Goal: Transaction & Acquisition: Purchase product/service

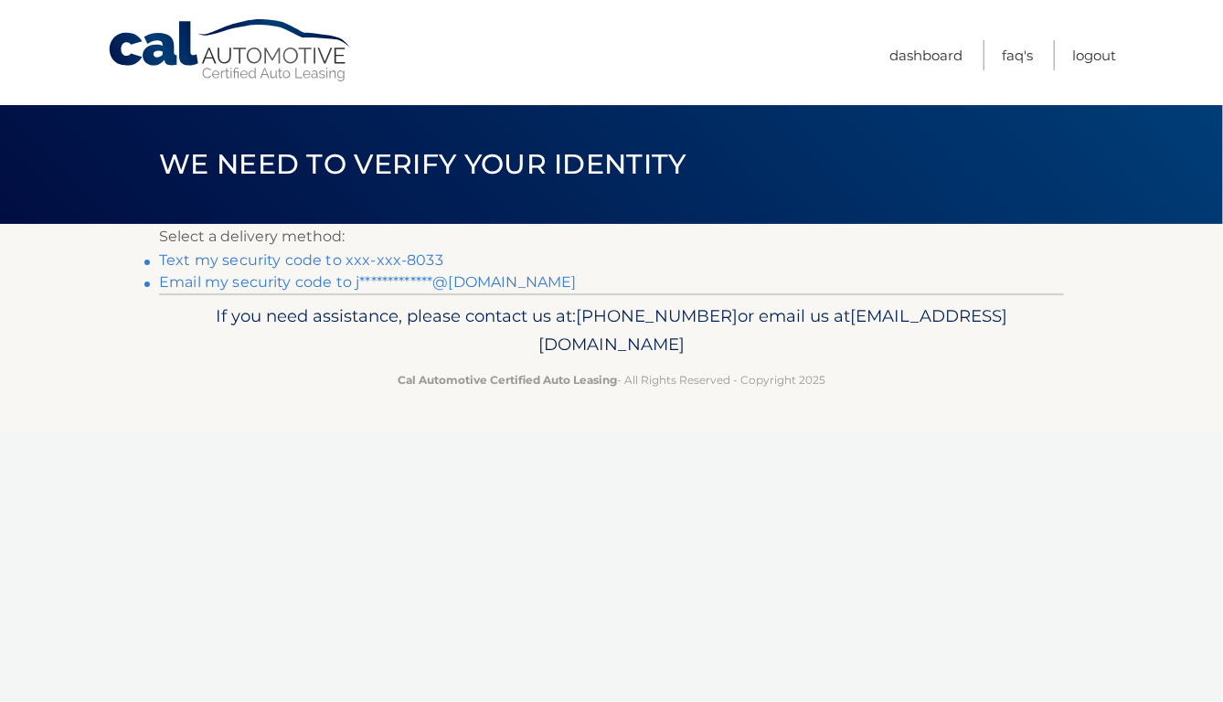
click at [367, 259] on link "Text my security code to xxx-xxx-8033" at bounding box center [301, 259] width 284 height 17
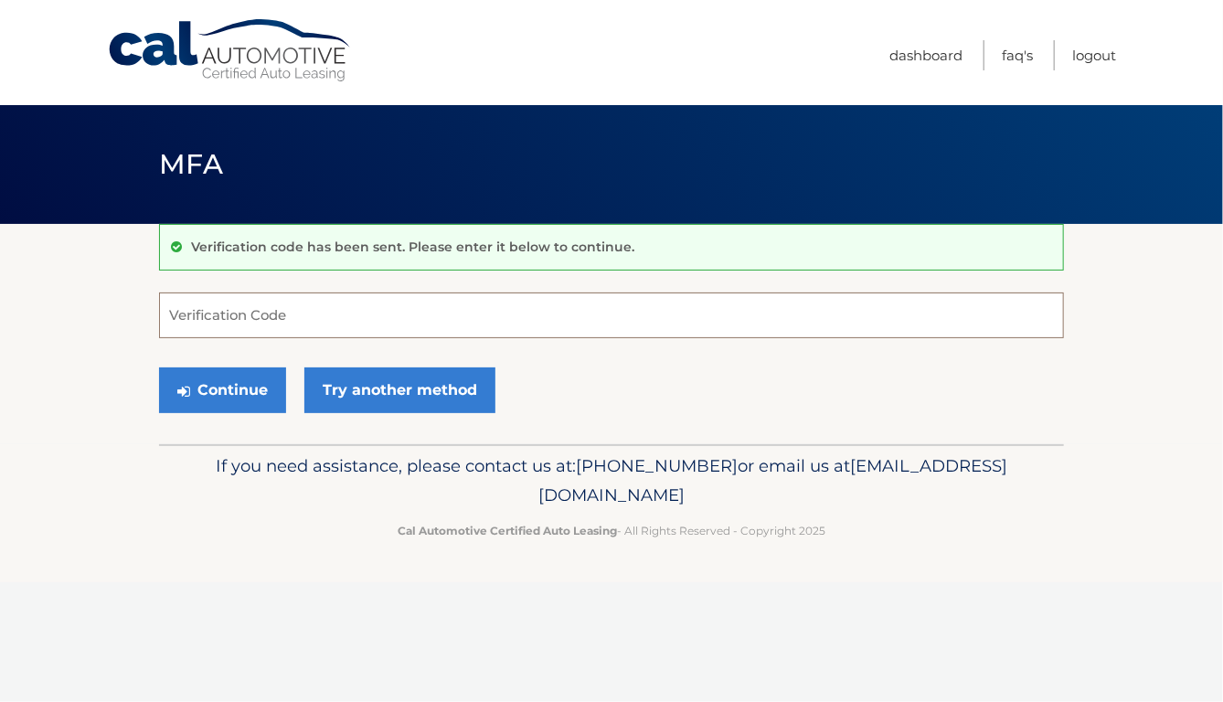
click at [270, 325] on input "Verification Code" at bounding box center [611, 316] width 905 height 46
type input "416162"
click at [215, 383] on button "Continue" at bounding box center [222, 390] width 127 height 46
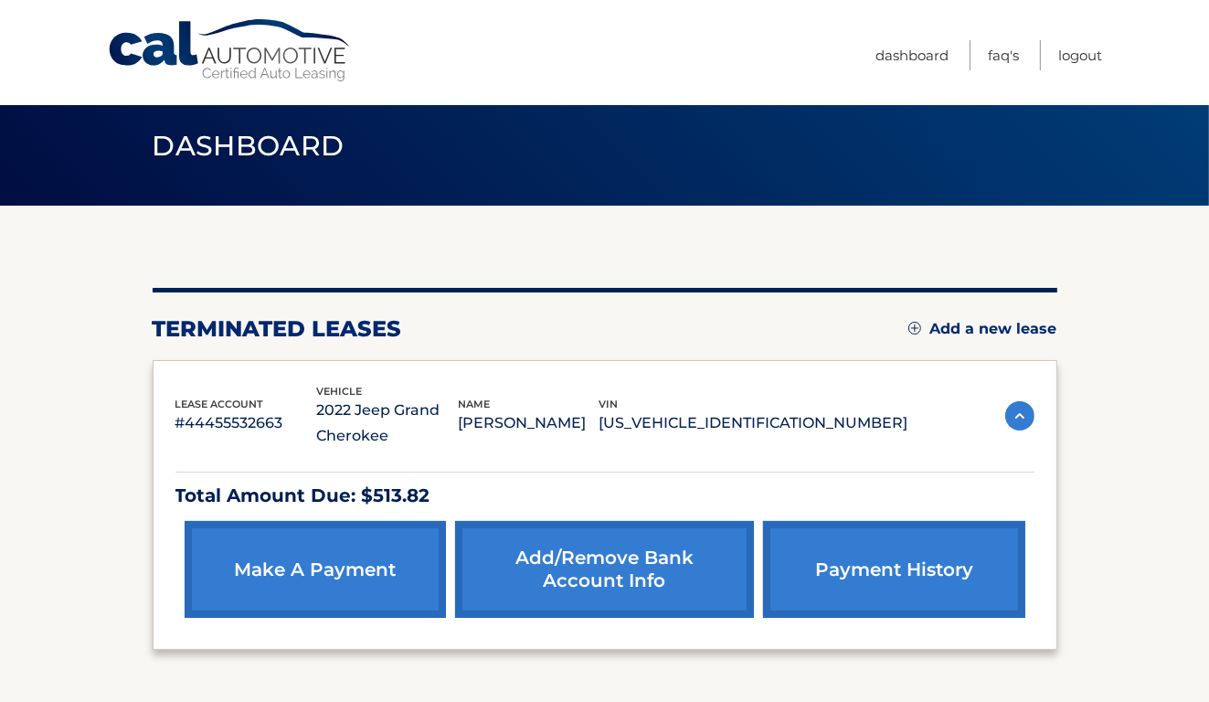
scroll to position [18, 0]
click at [603, 559] on link "Add/Remove bank account info" at bounding box center [604, 569] width 299 height 97
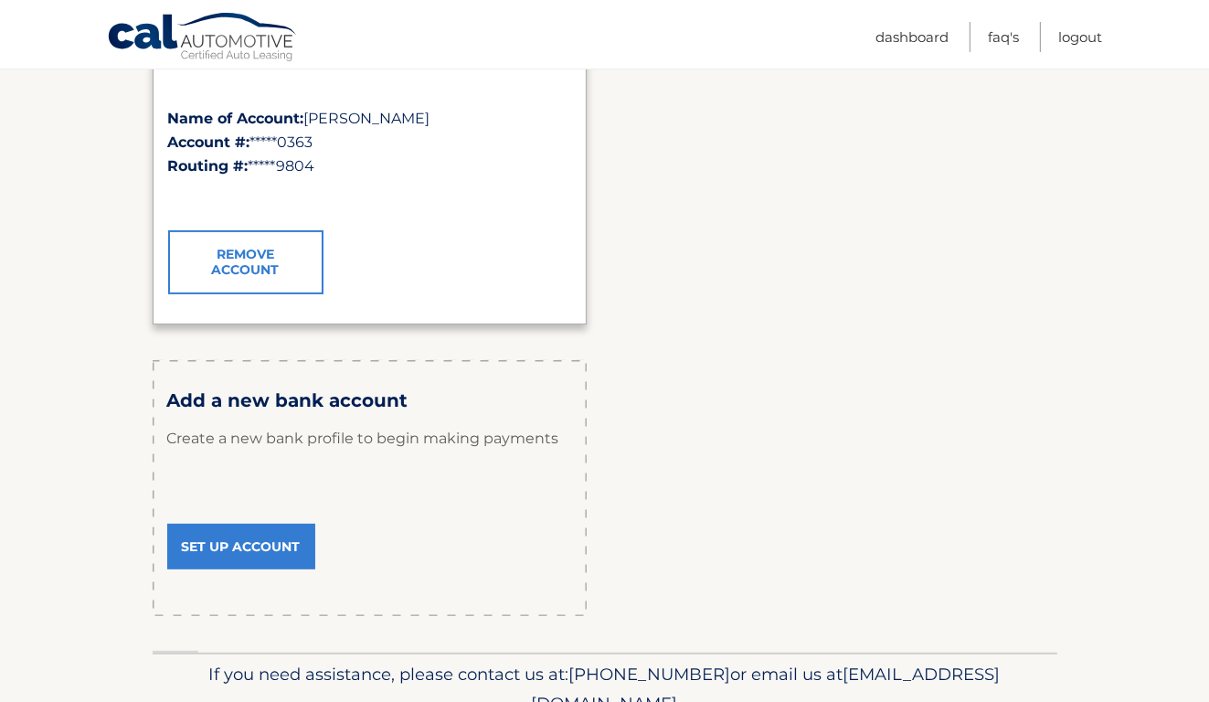
scroll to position [369, 0]
click at [233, 548] on link "Set Up Account" at bounding box center [241, 547] width 148 height 46
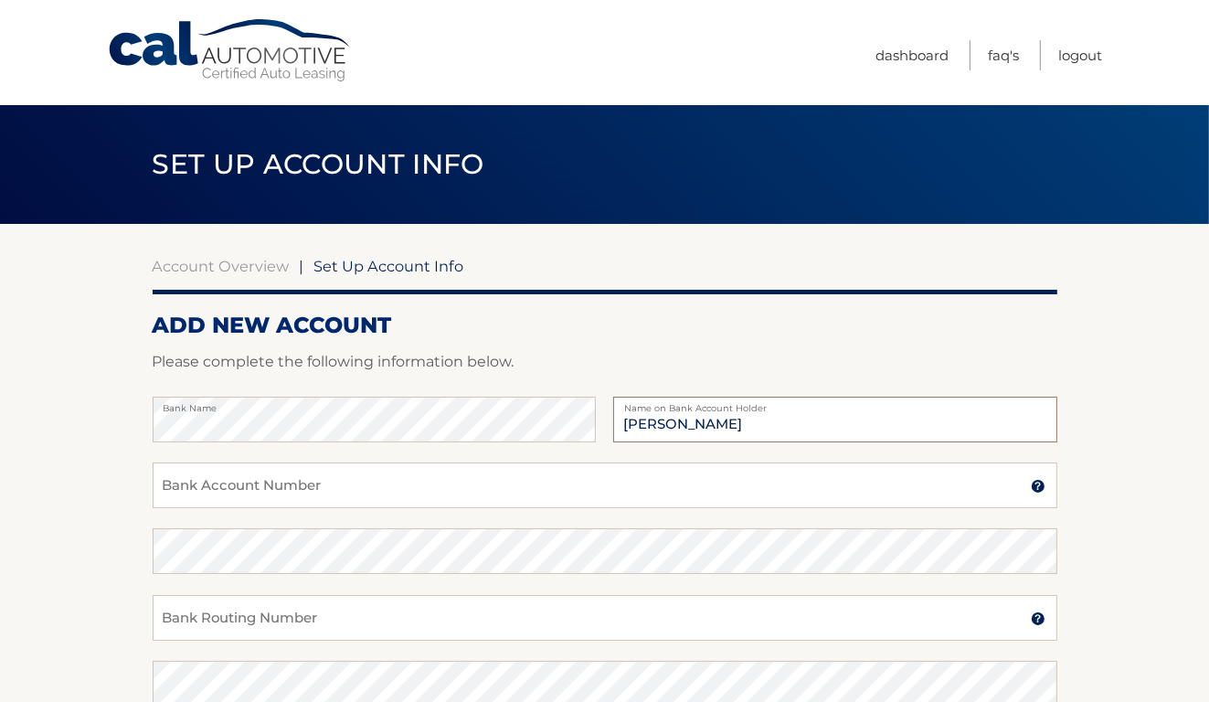
type input "[PERSON_NAME]"
click at [185, 489] on input "Bank Account Number" at bounding box center [605, 486] width 905 height 46
type input "730557116"
click at [197, 619] on input "Bank Routing Number" at bounding box center [605, 618] width 905 height 46
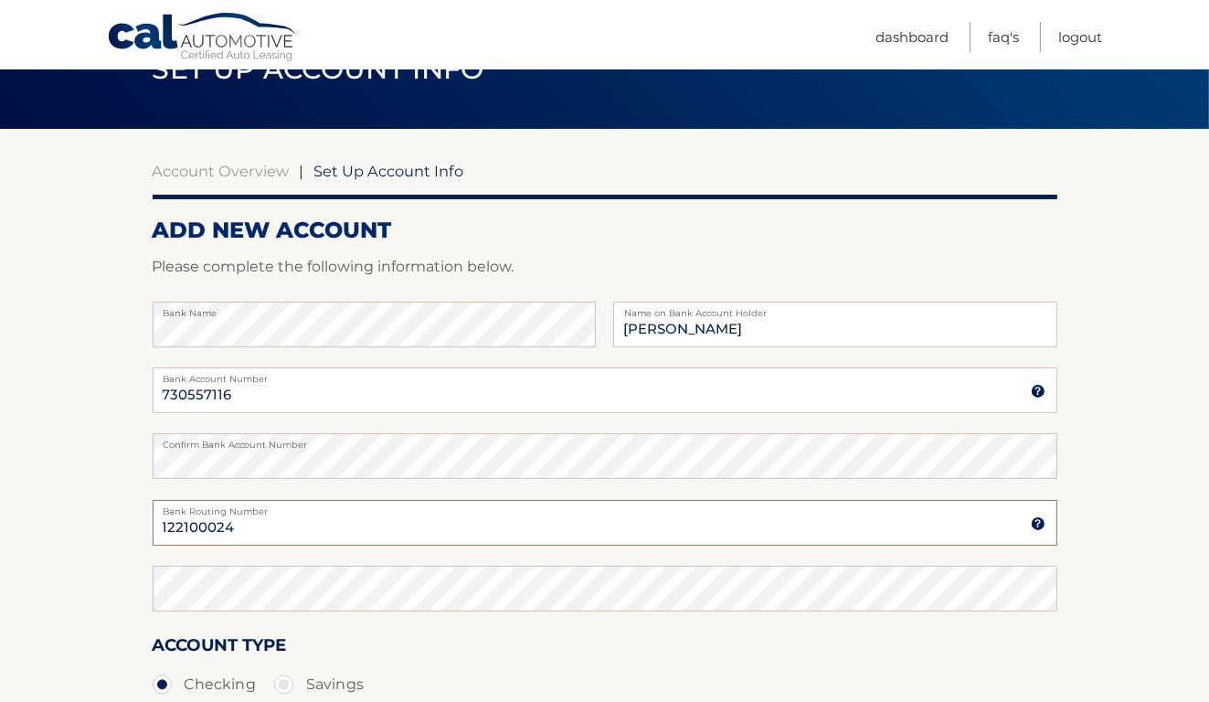
scroll to position [106, 0]
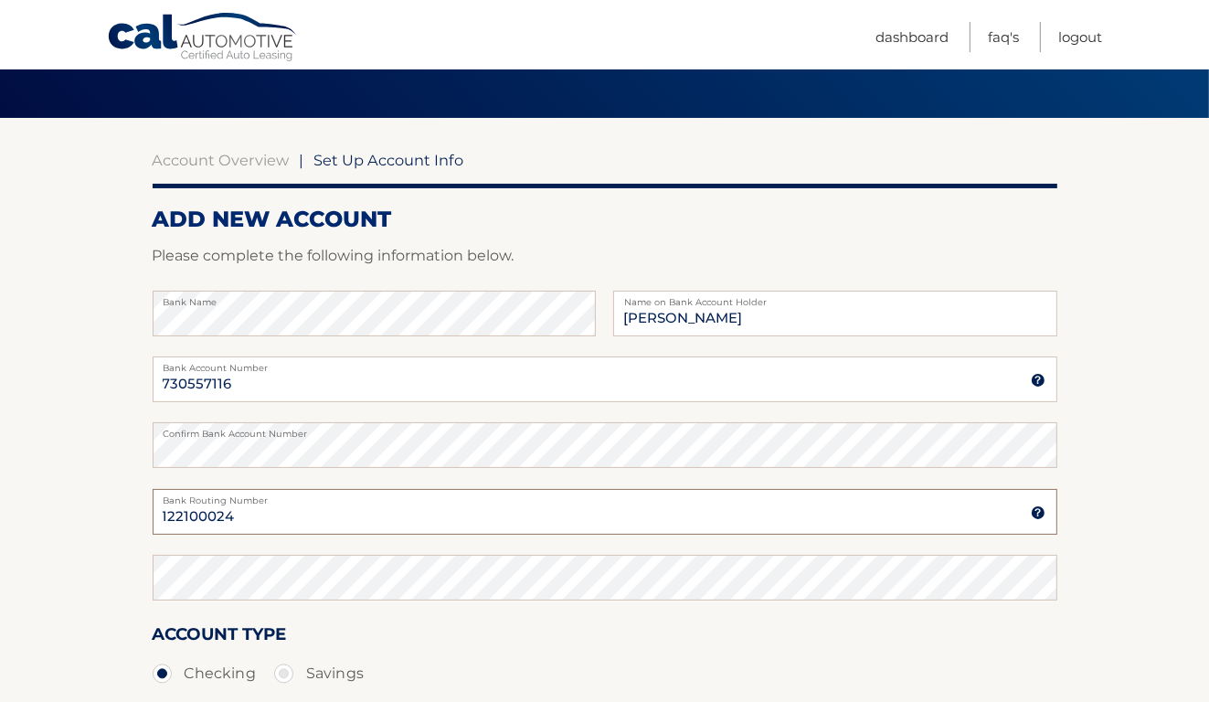
type input "122100024"
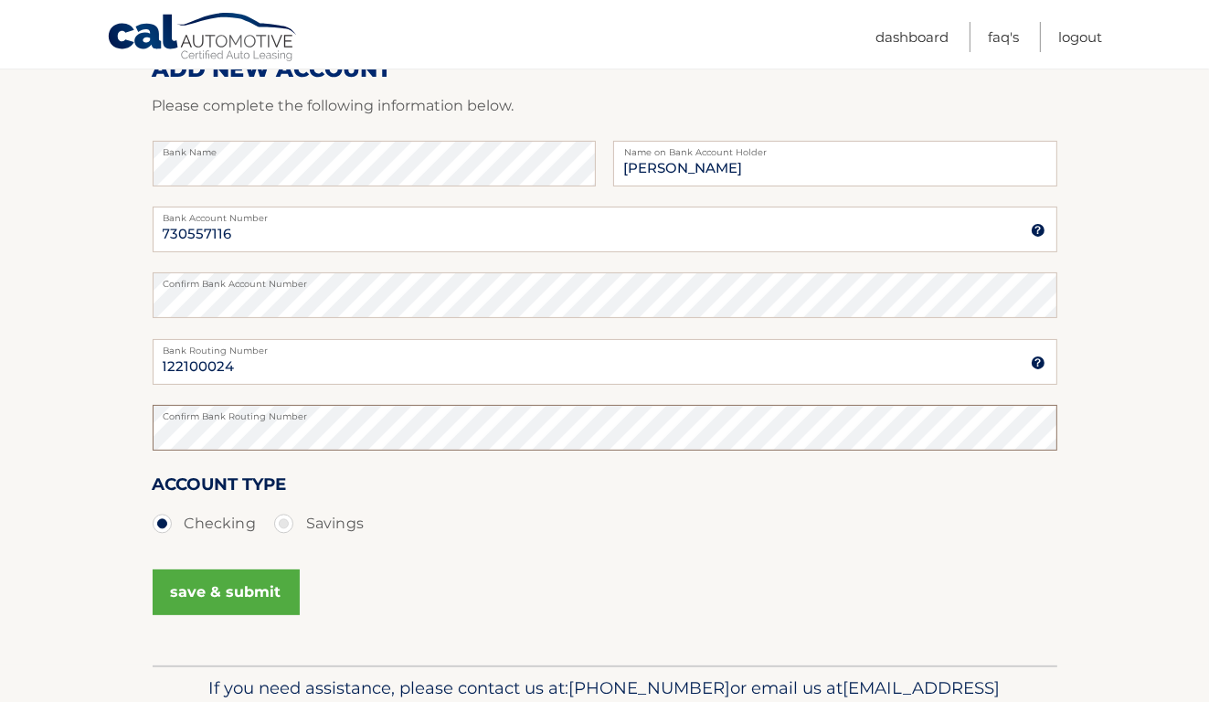
scroll to position [262, 0]
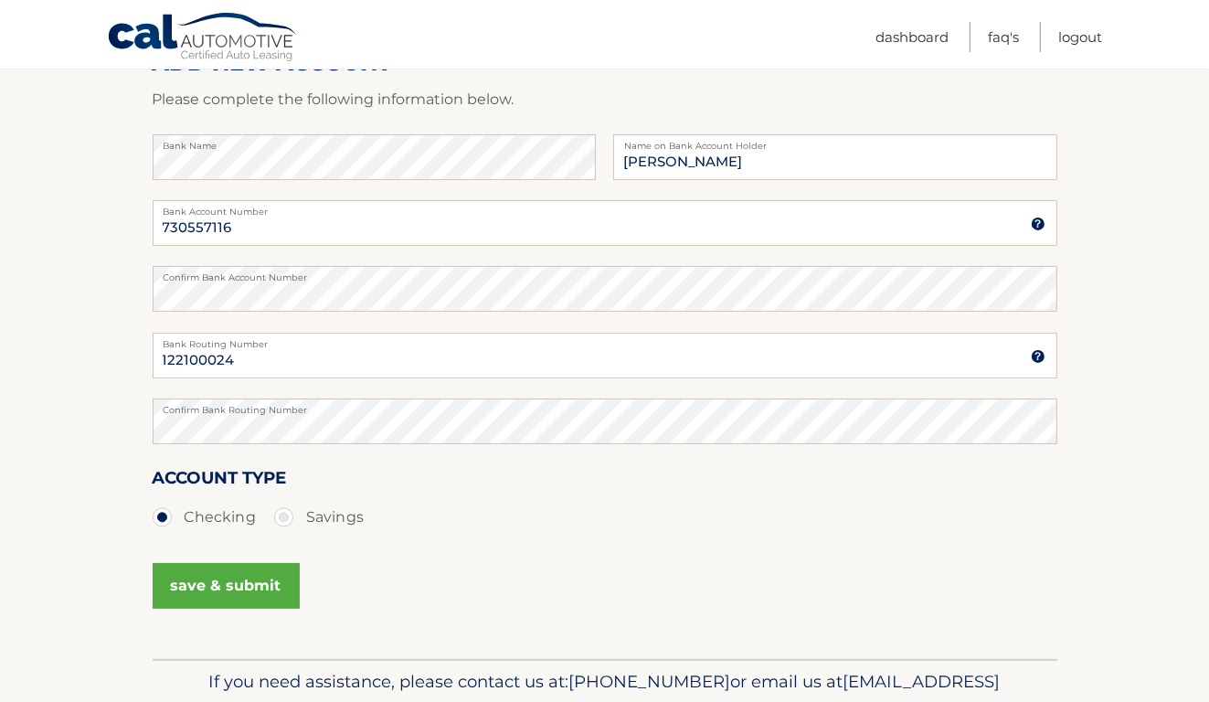
click at [206, 580] on button "save & submit" at bounding box center [226, 586] width 147 height 46
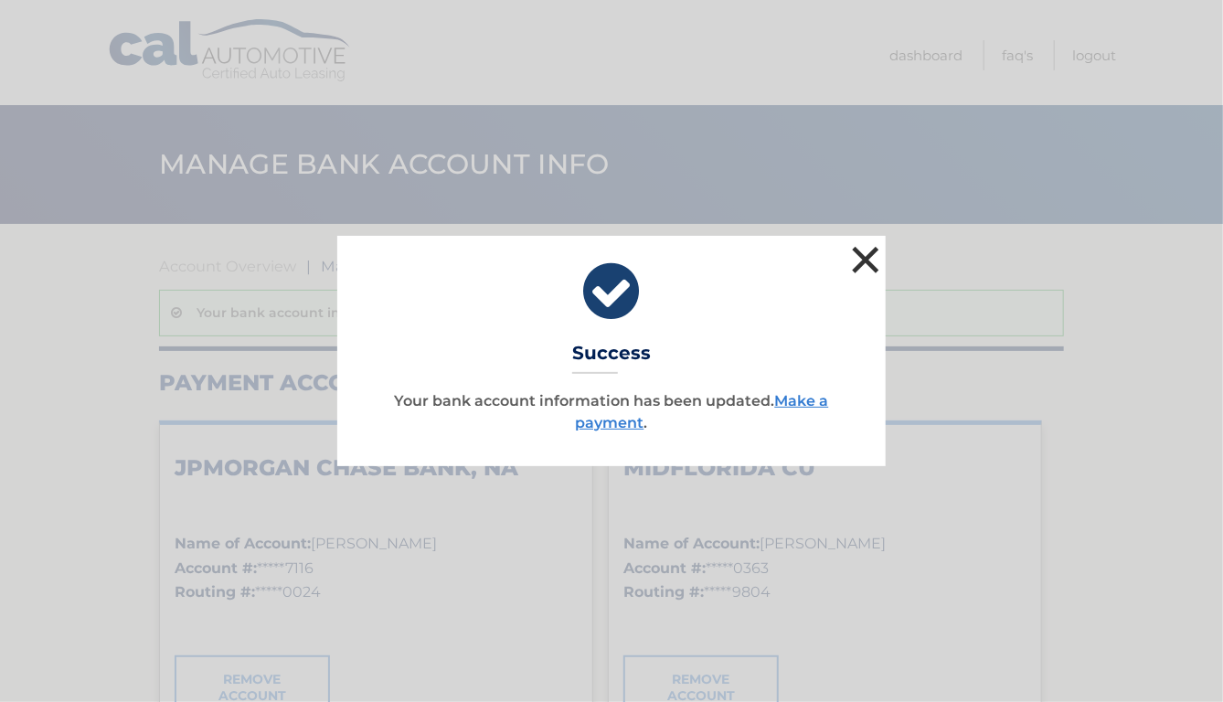
click at [865, 256] on button "×" at bounding box center [865, 259] width 37 height 37
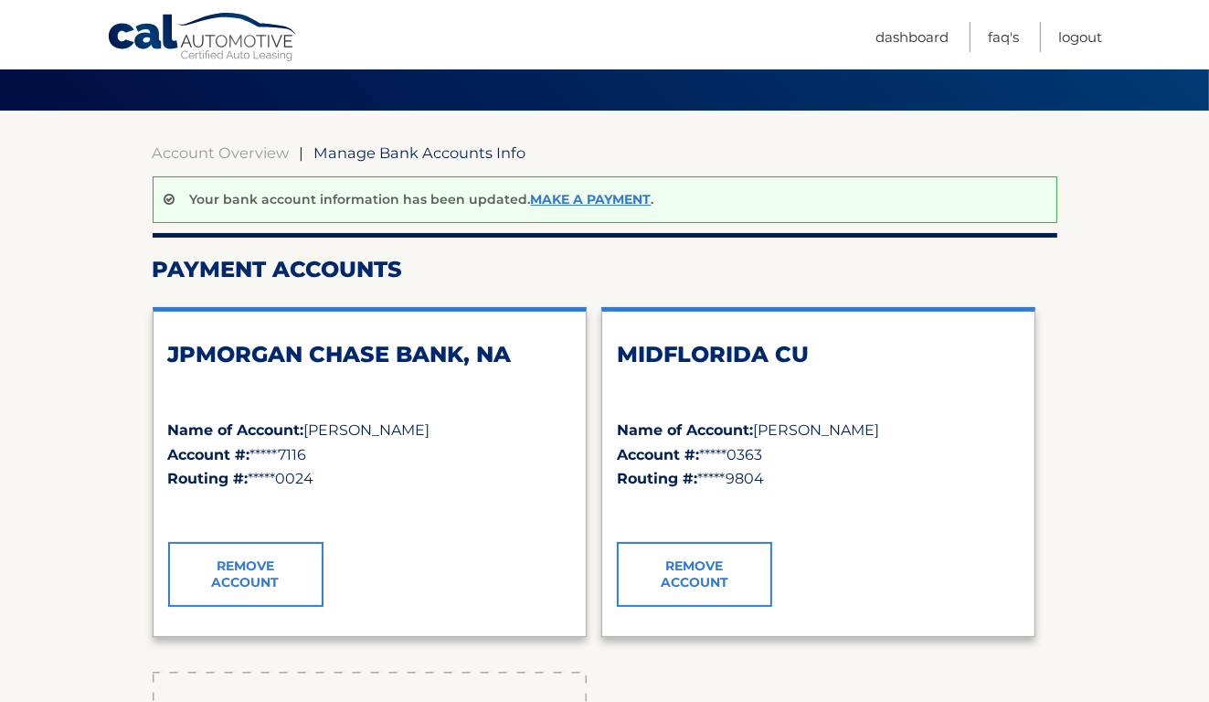
scroll to position [80, 0]
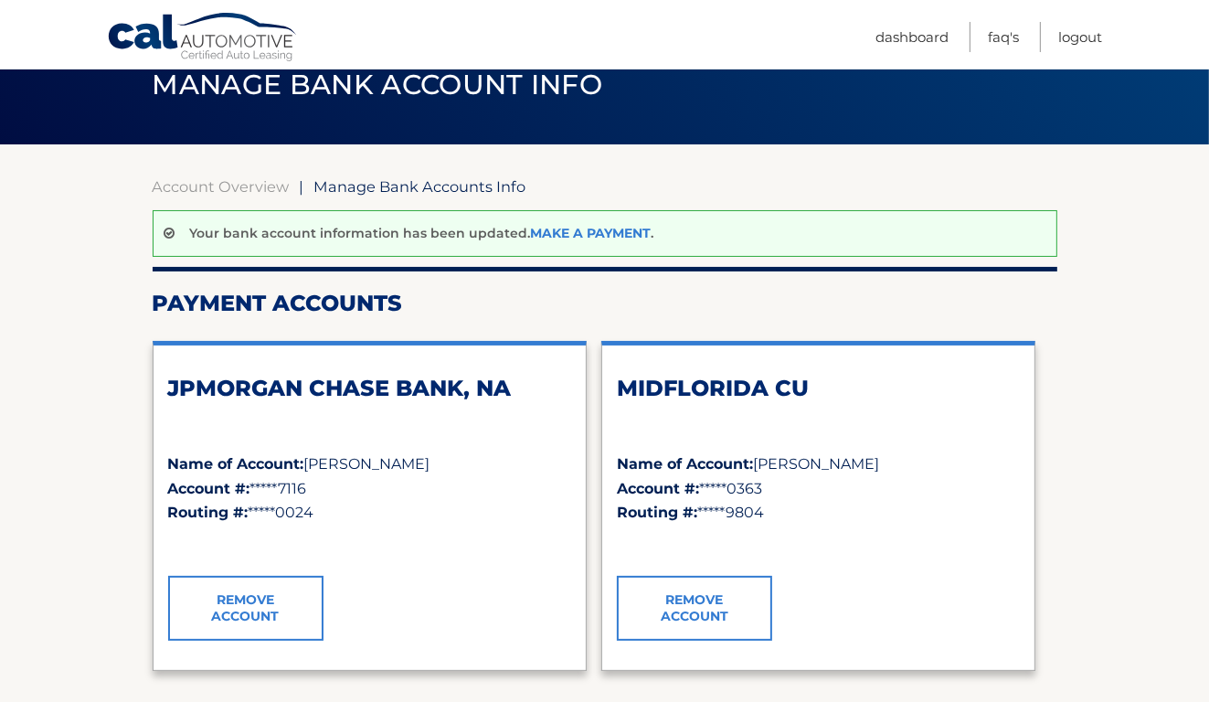
click at [570, 231] on link "Make a payment" at bounding box center [591, 233] width 121 height 16
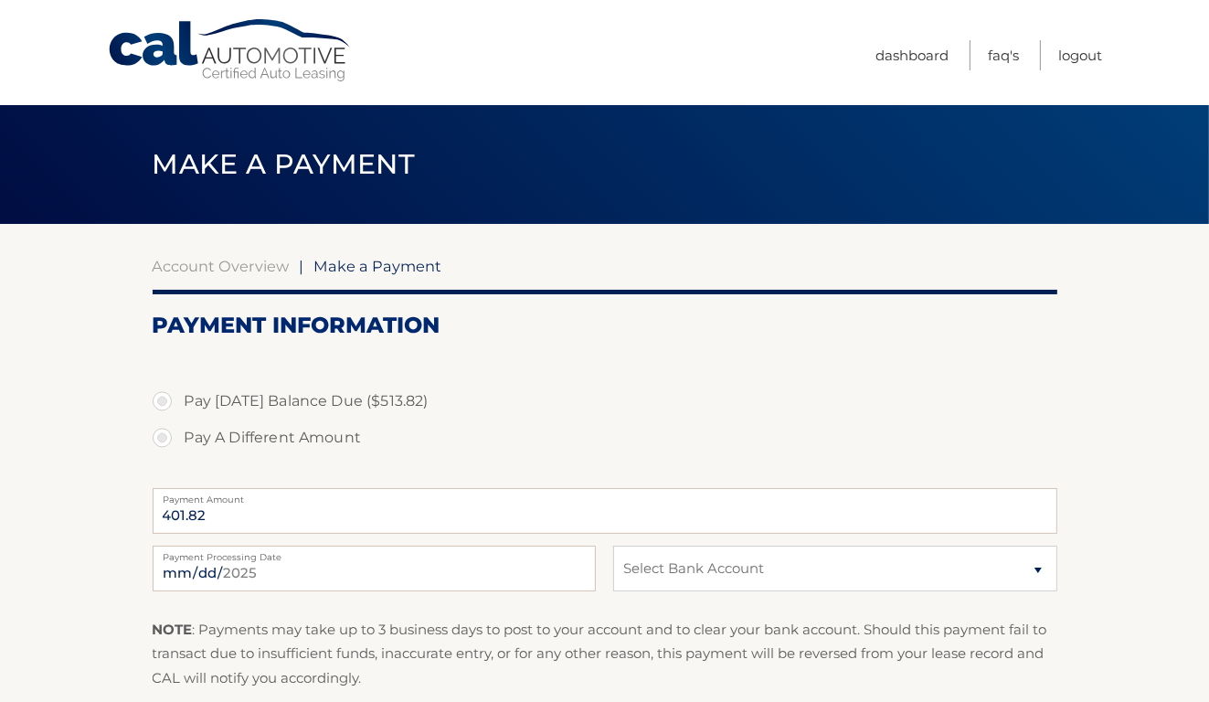
click at [161, 401] on label "Pay Today's Balance Due ($513.82)" at bounding box center [605, 401] width 905 height 37
click at [161, 401] on input "Pay Today's Balance Due ($513.82)" at bounding box center [169, 397] width 18 height 29
radio input "true"
type input "513.82"
click at [1035, 569] on select "Select Bank Account Checking JPMORGAN CHASE BANK, NA *****7116 Checking MIDFLOR…" at bounding box center [834, 569] width 443 height 46
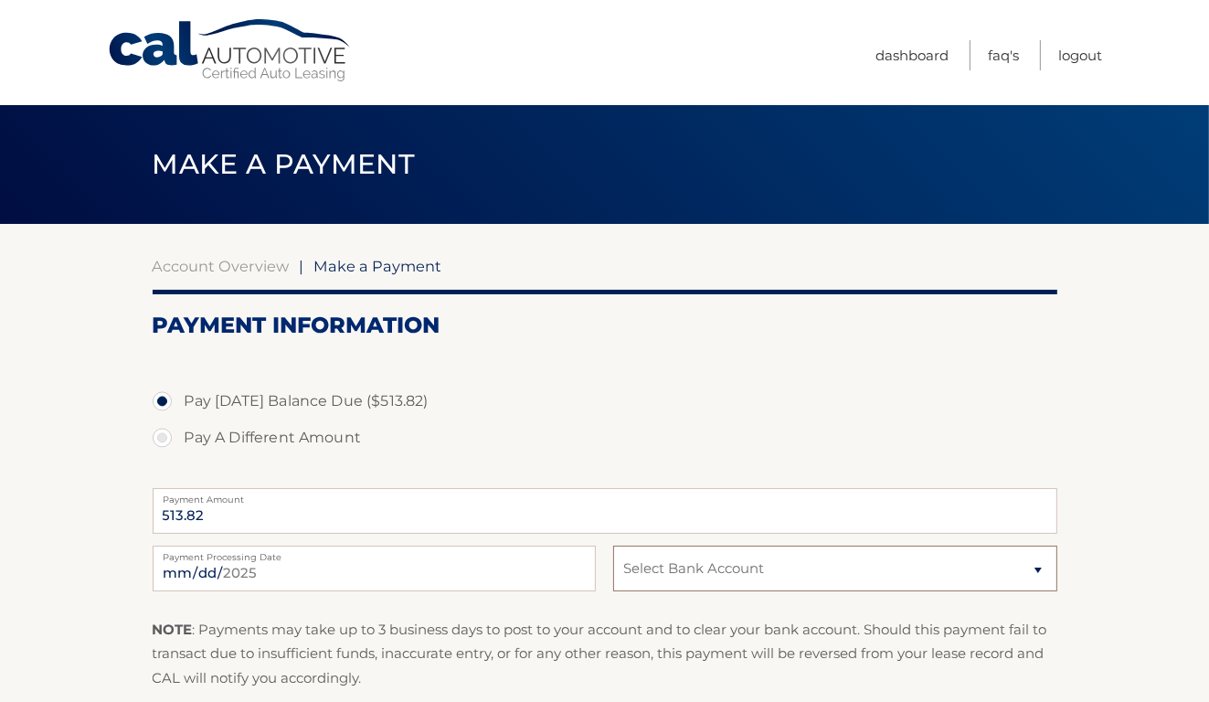
select select "NGVlNDljOGEtYmVlOC00ZWEyLTg4NTMtNzBkNDQ3MWJlMGE3"
click at [613, 546] on select "Select Bank Account Checking JPMORGAN CHASE BANK, NA *****7116 Checking MIDFLOR…" at bounding box center [834, 569] width 443 height 46
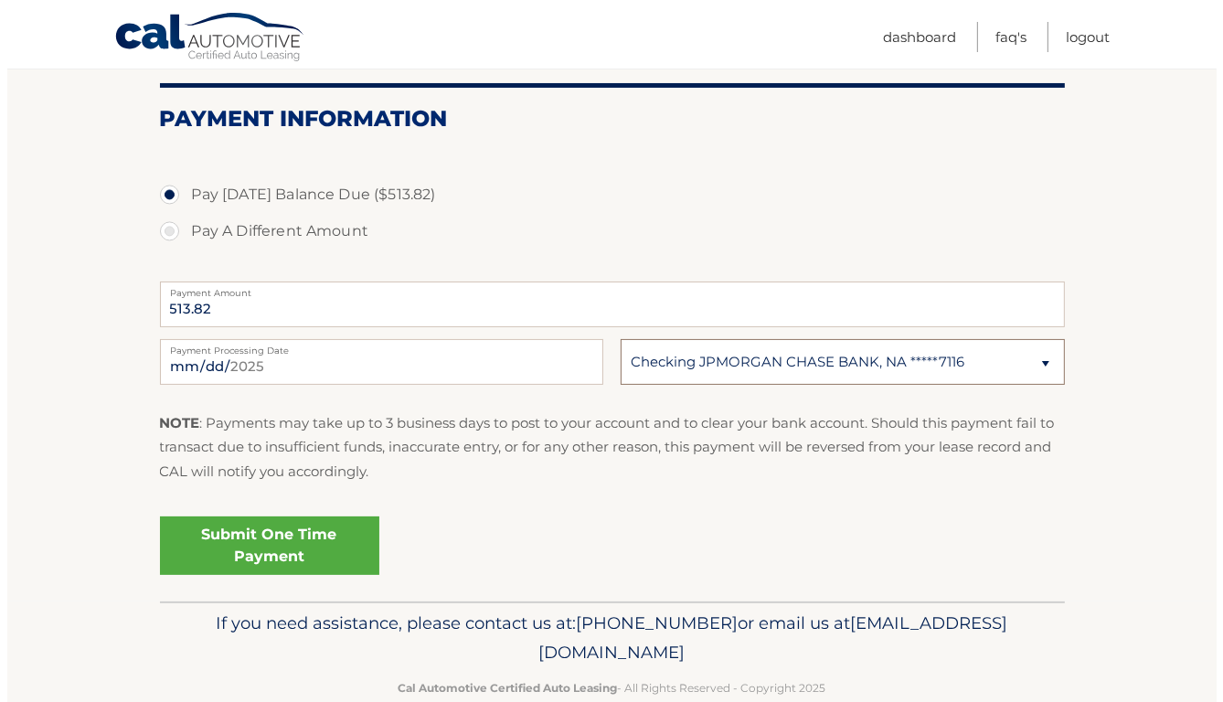
scroll to position [205, 0]
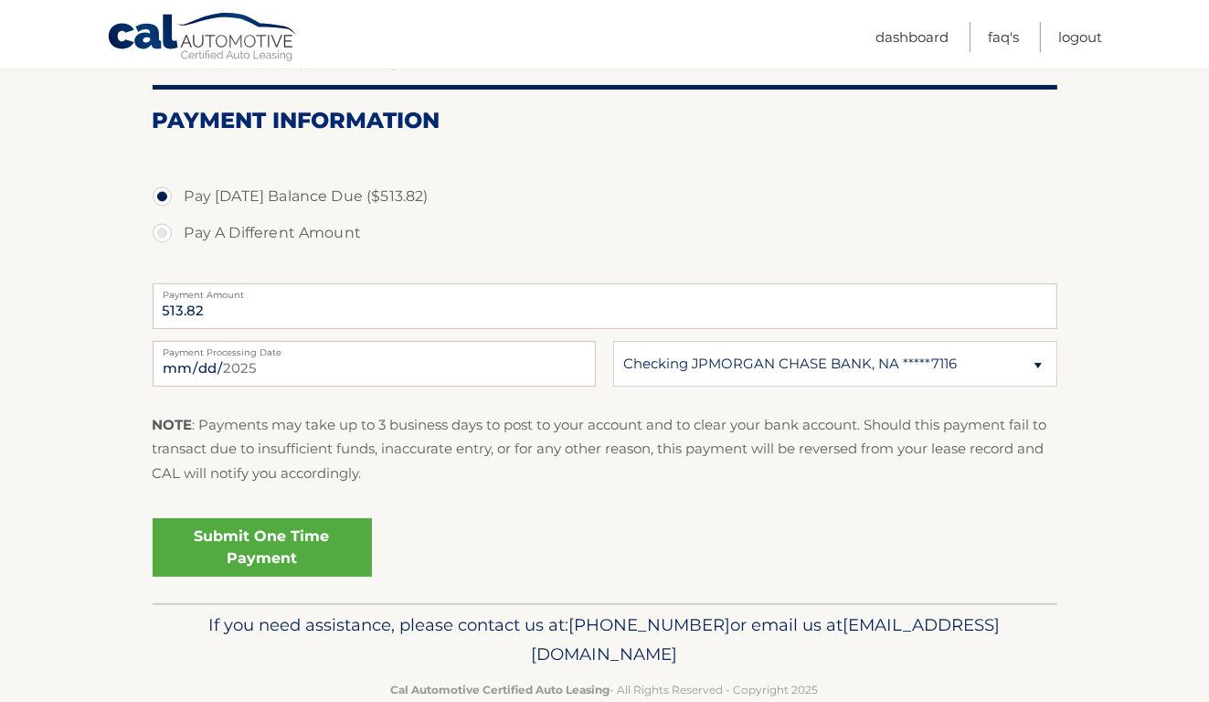
click at [260, 546] on link "Submit One Time Payment" at bounding box center [262, 547] width 219 height 59
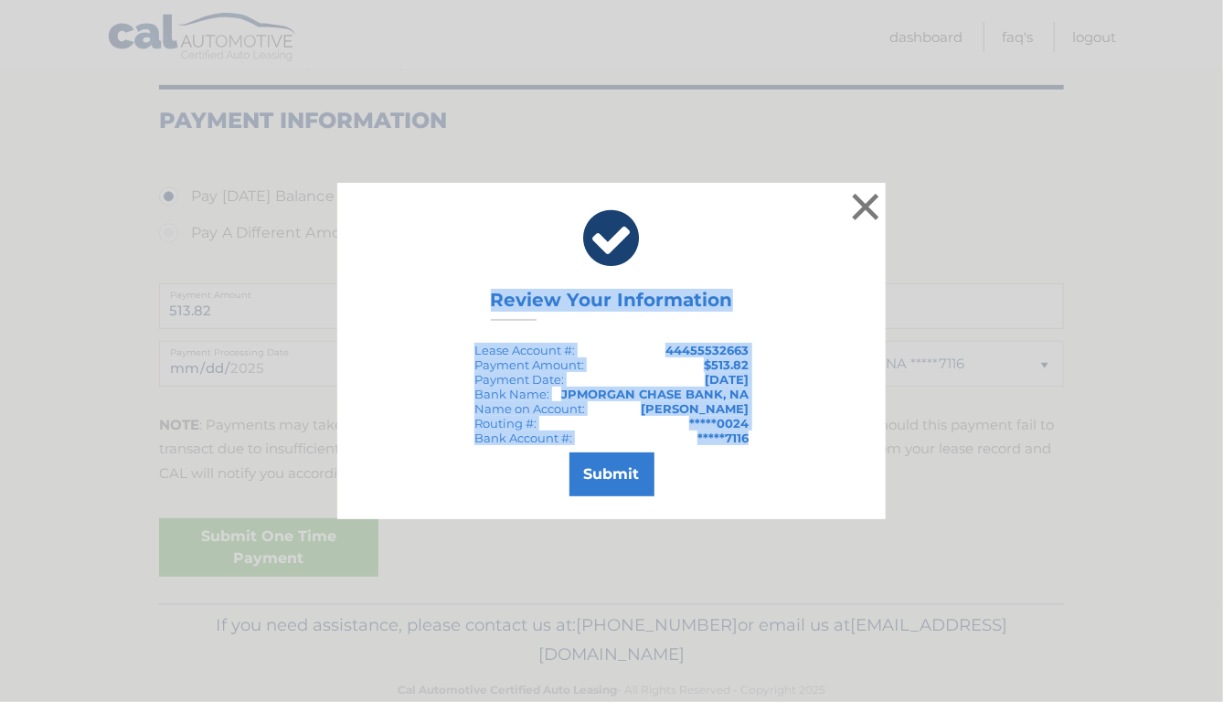
drag, startPoint x: 563, startPoint y: 244, endPoint x: 752, endPoint y: 438, distance: 270.9
click at [752, 438] on div "× Review Your Information Lease Account #: 44455532663 Payment Amount: $513.82 …" at bounding box center [611, 351] width 548 height 336
click at [844, 375] on div "× Review Your Information Lease Account #: 44455532663 Payment Amount: $513.82 …" at bounding box center [611, 351] width 548 height 336
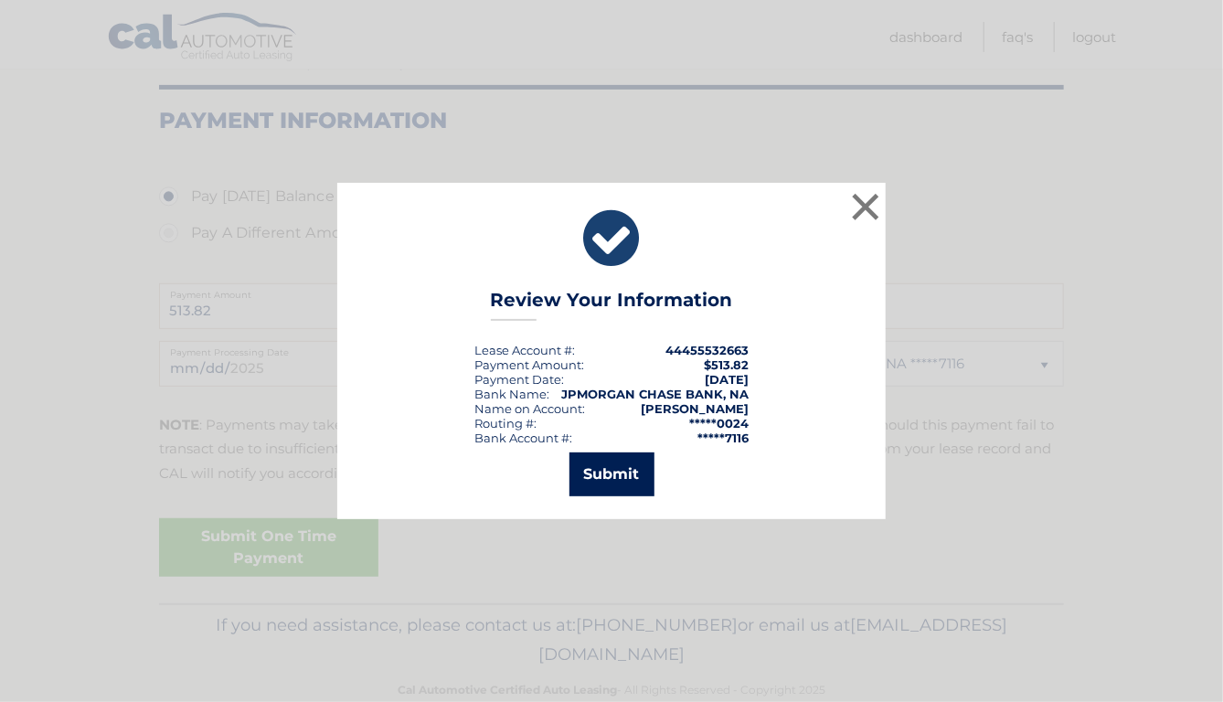
click at [616, 474] on button "Submit" at bounding box center [611, 474] width 85 height 44
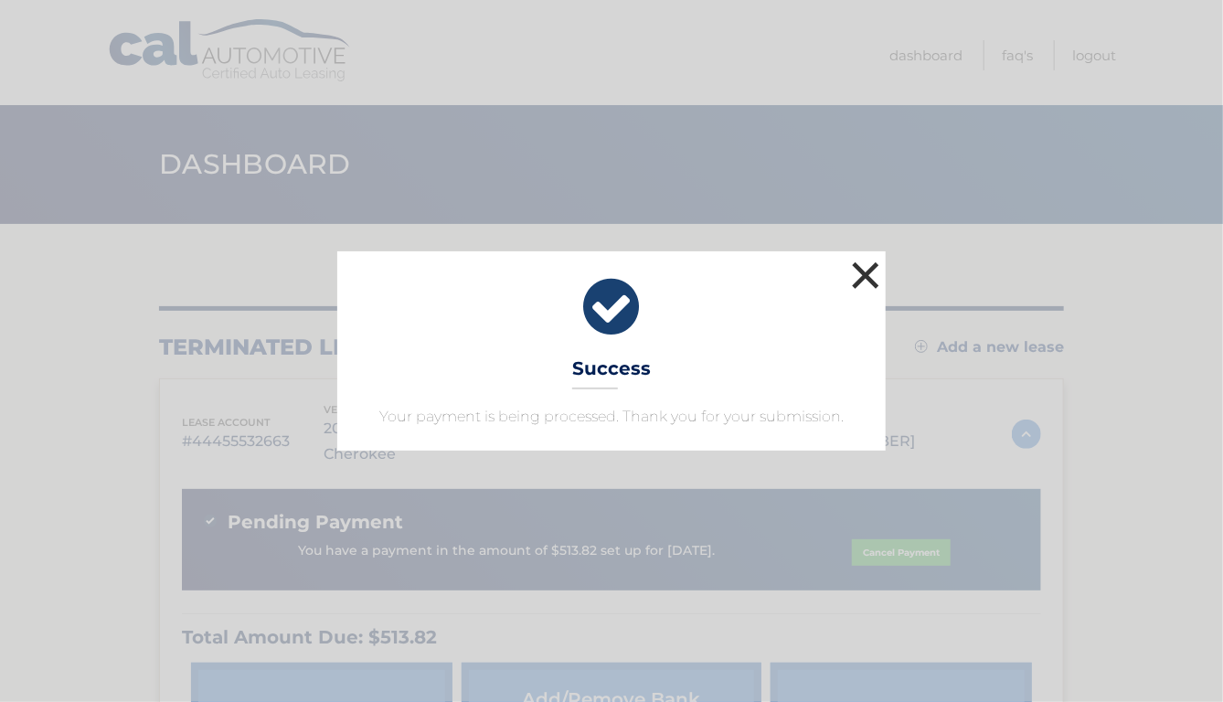
click at [864, 267] on button "×" at bounding box center [865, 275] width 37 height 37
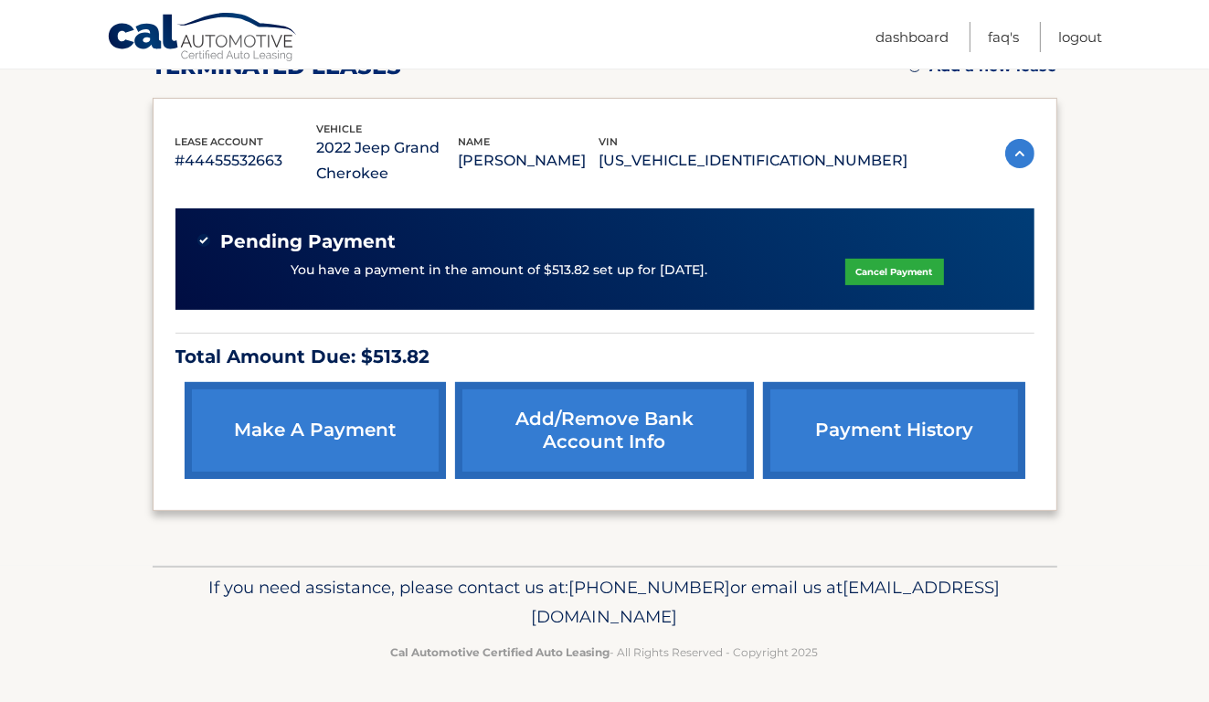
scroll to position [223, 0]
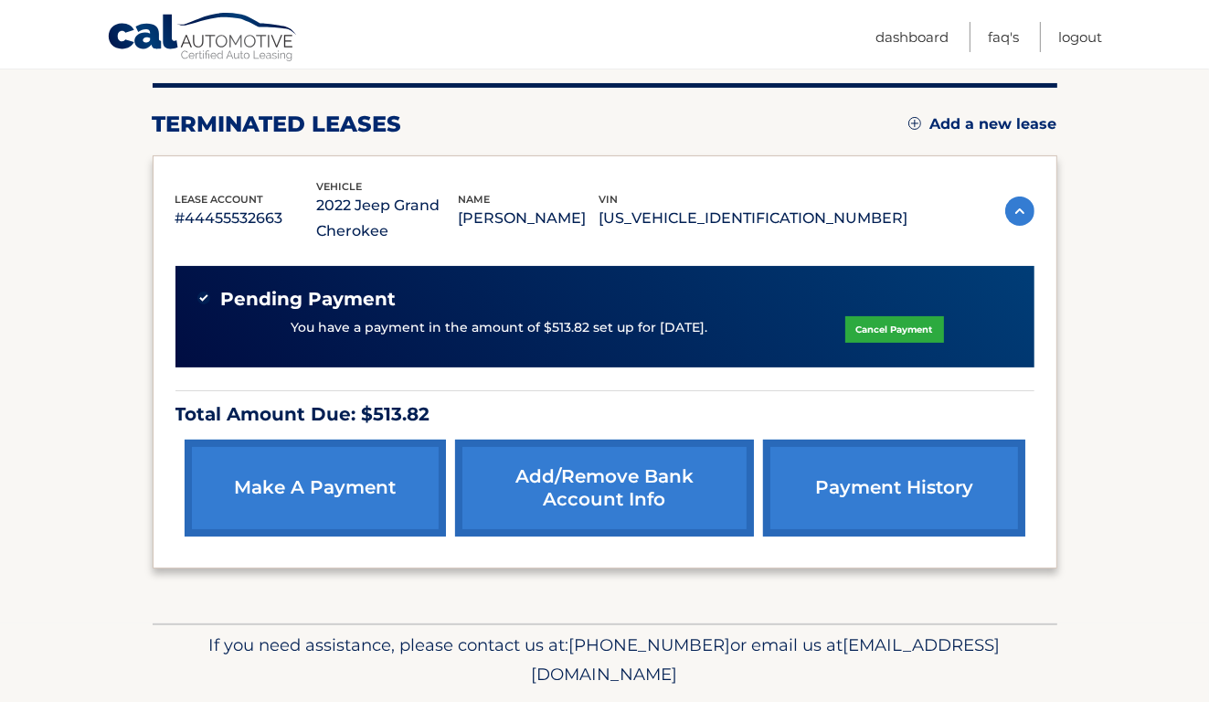
click at [880, 490] on link "payment history" at bounding box center [893, 488] width 261 height 97
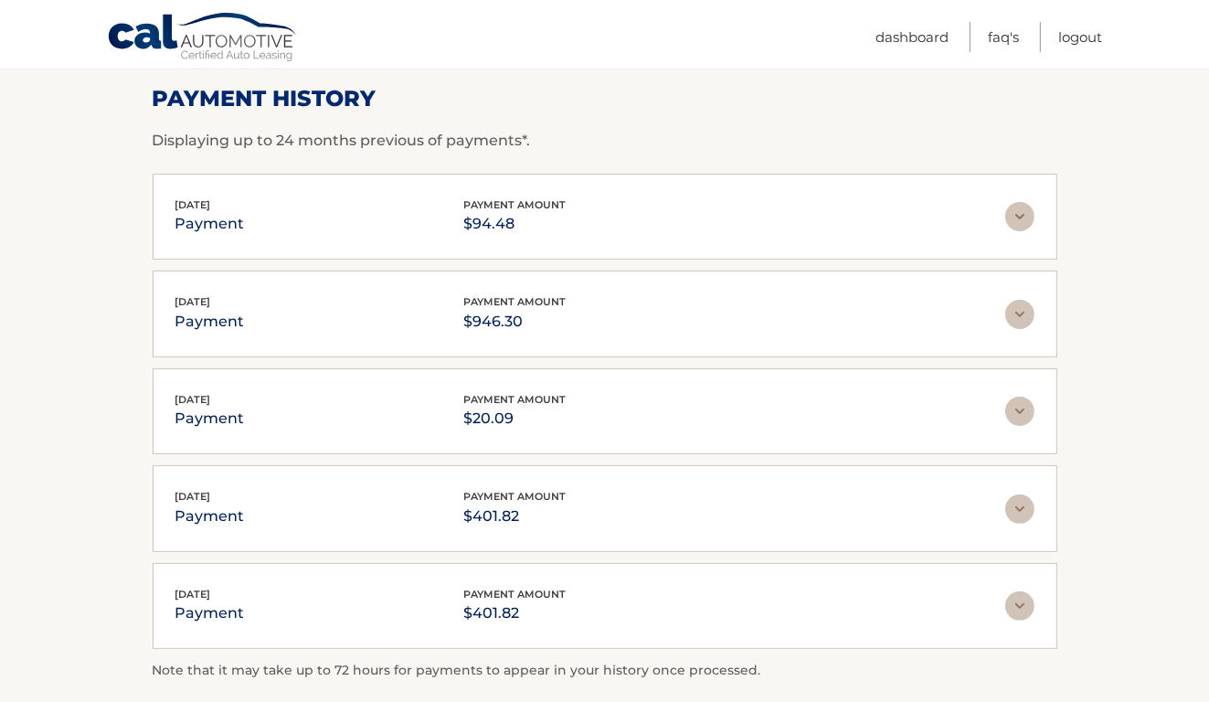
scroll to position [278, 0]
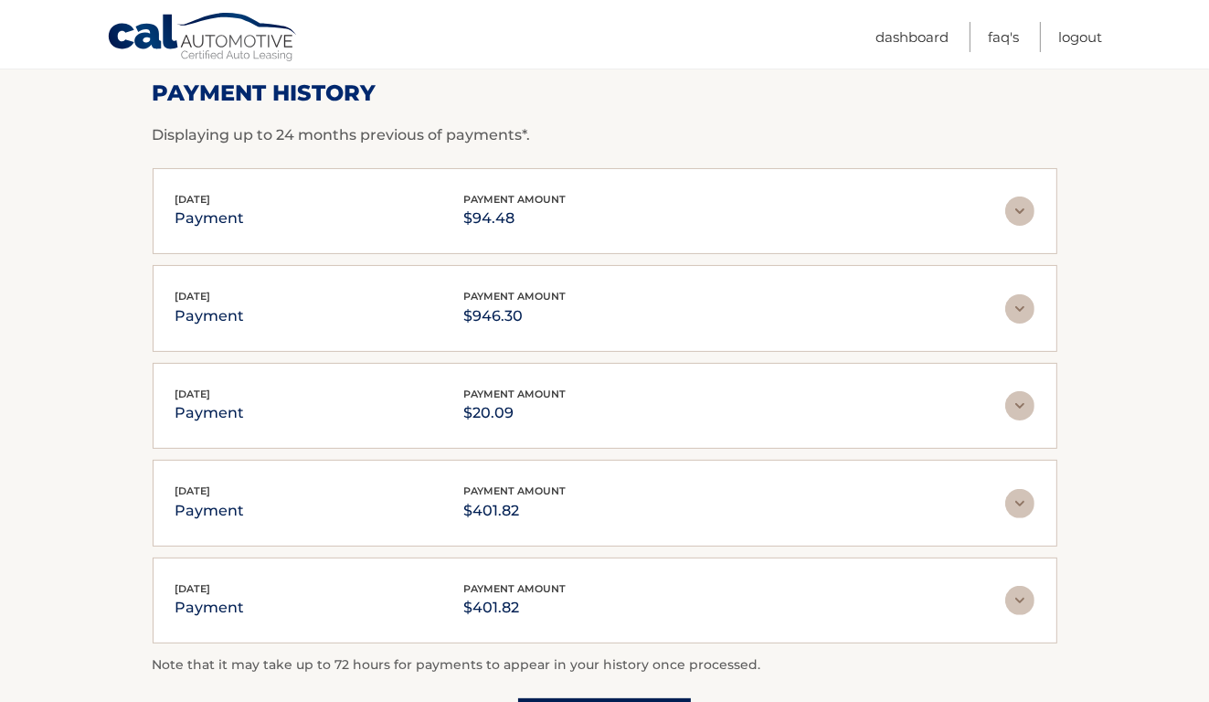
click at [1017, 303] on img at bounding box center [1020, 308] width 29 height 29
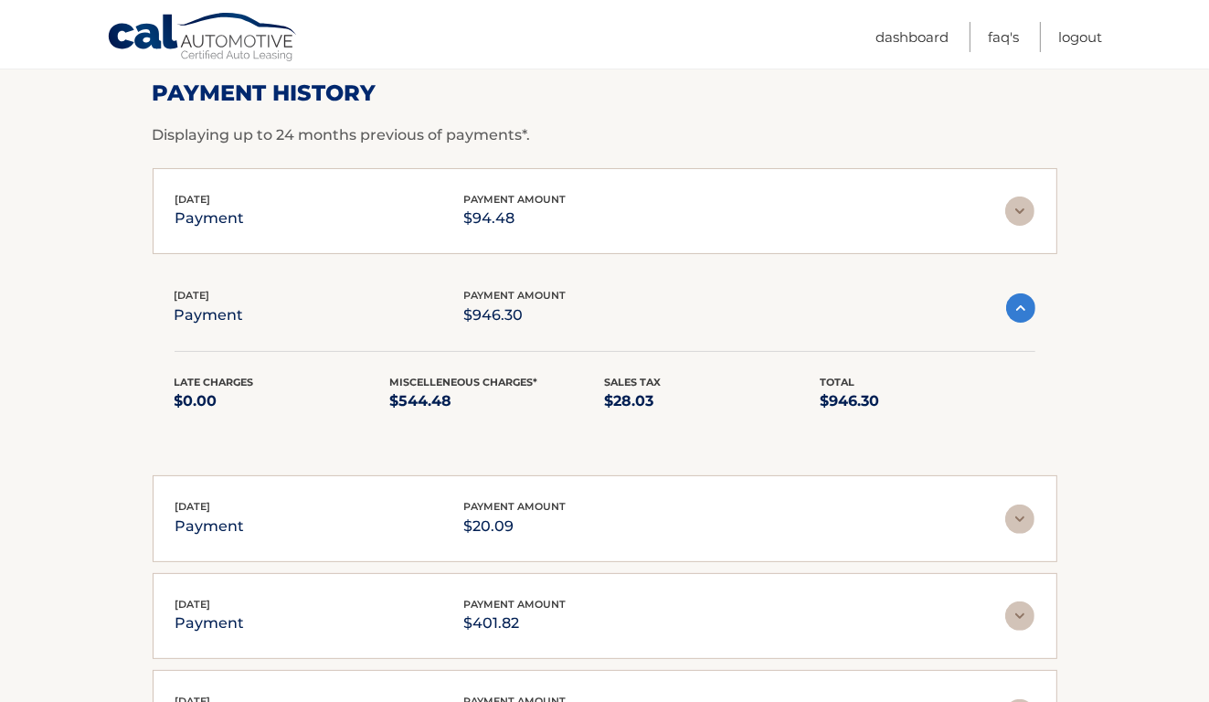
click at [1017, 303] on img at bounding box center [1020, 307] width 29 height 29
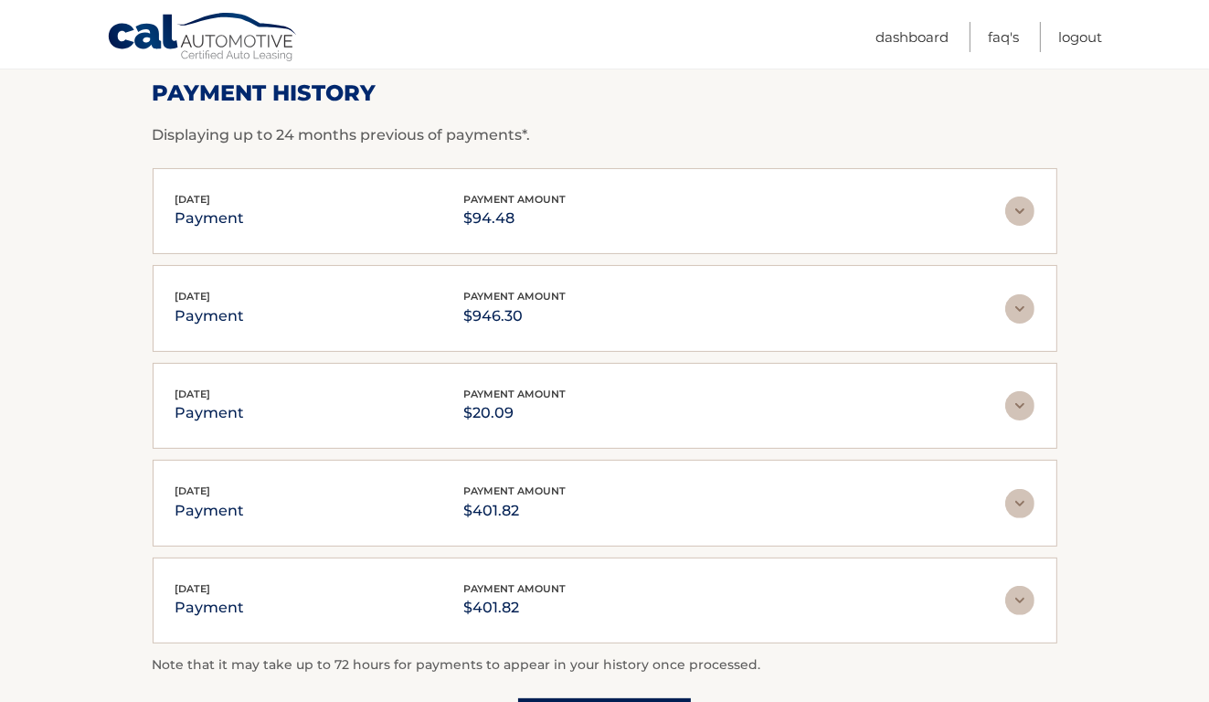
click at [1020, 208] on img at bounding box center [1020, 211] width 29 height 29
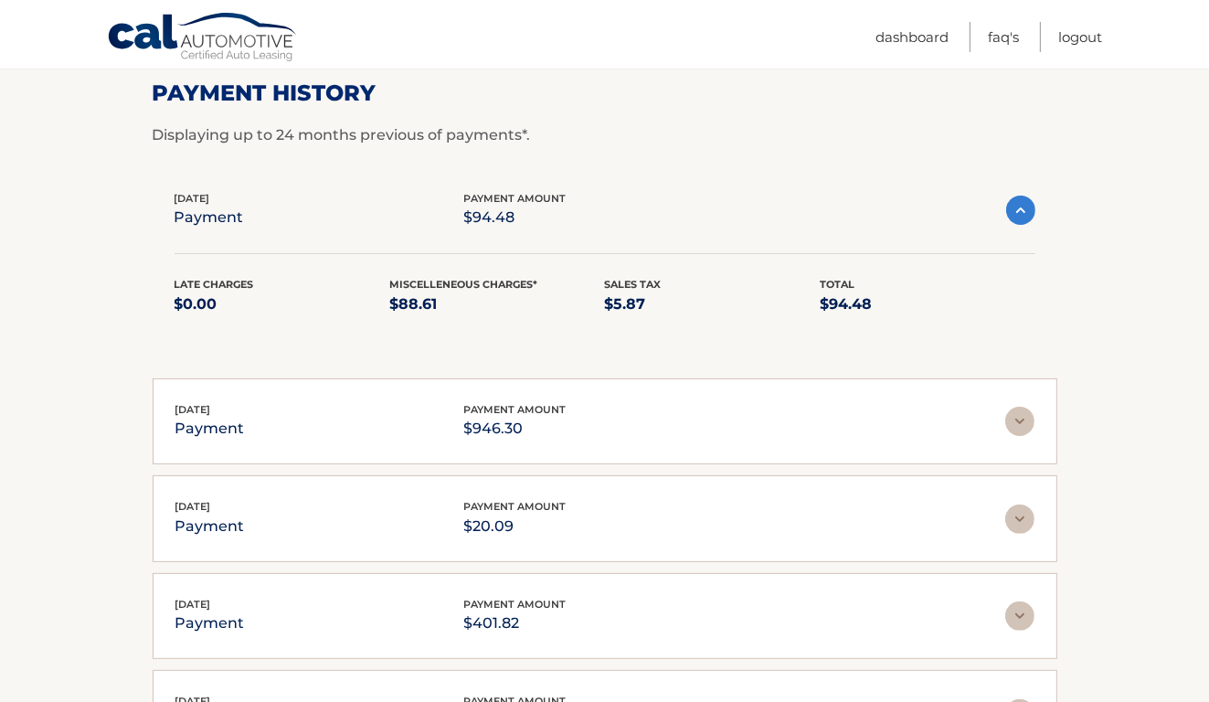
click at [1020, 208] on img at bounding box center [1020, 210] width 29 height 29
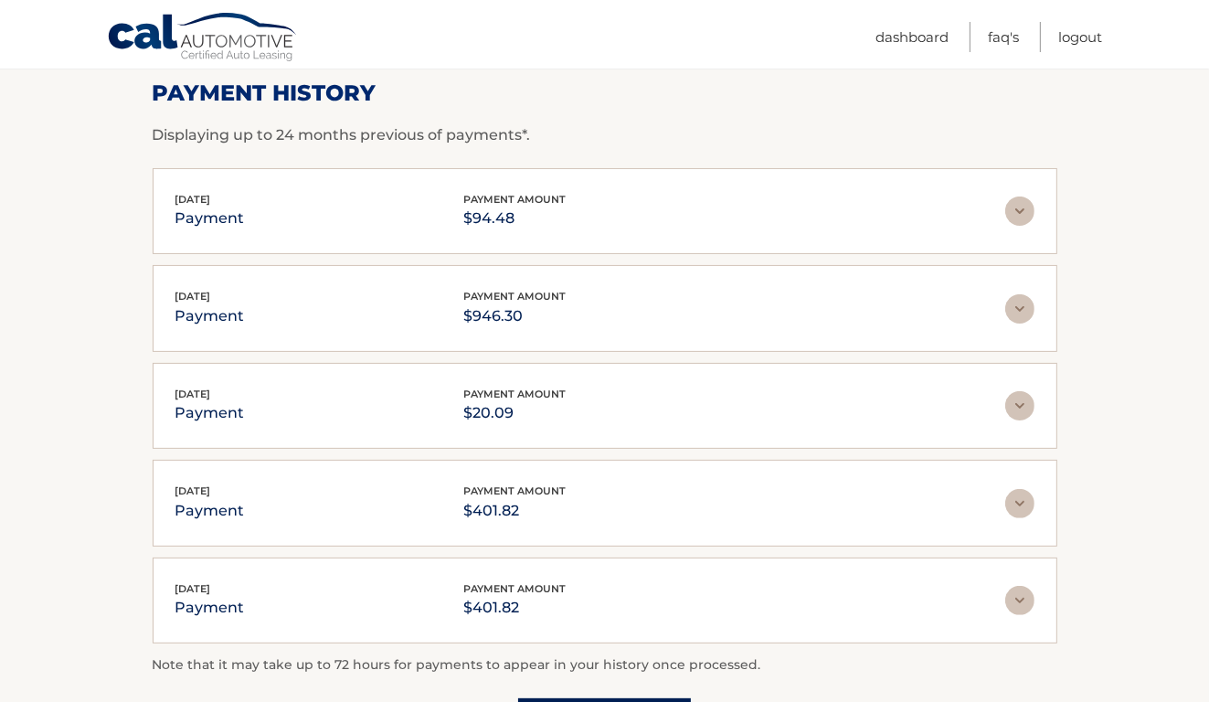
click at [1020, 401] on img at bounding box center [1020, 405] width 29 height 29
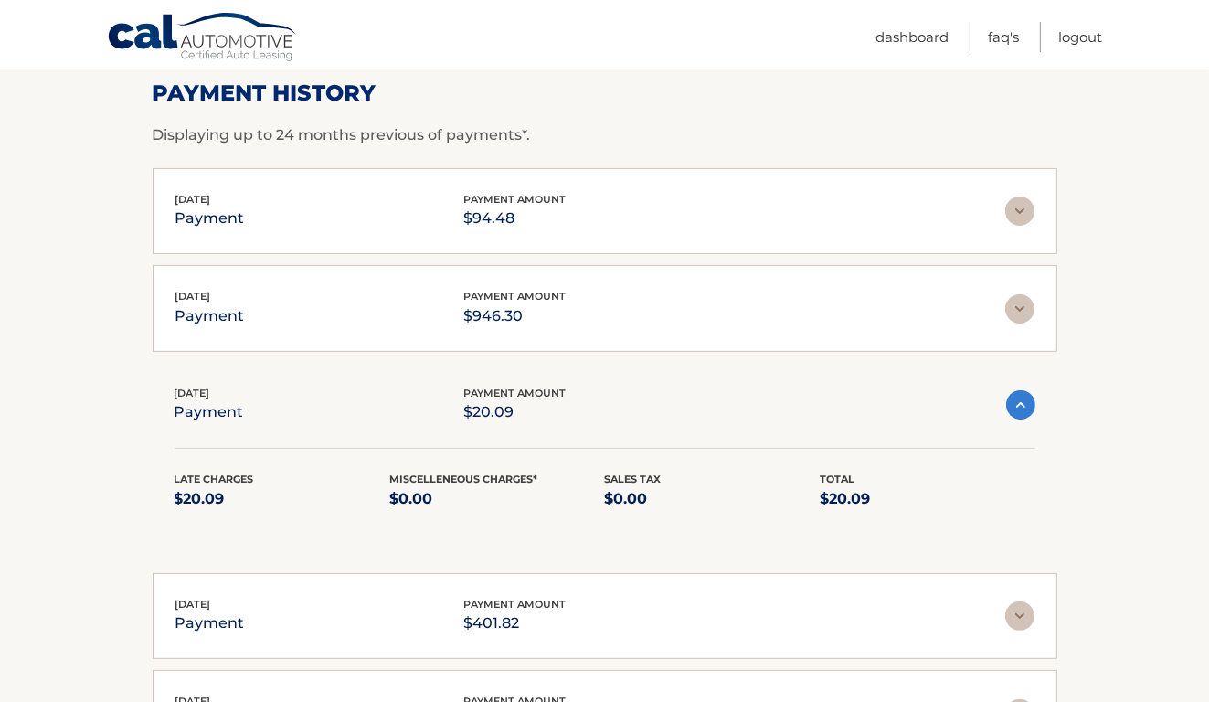
click at [1020, 401] on img at bounding box center [1020, 404] width 29 height 29
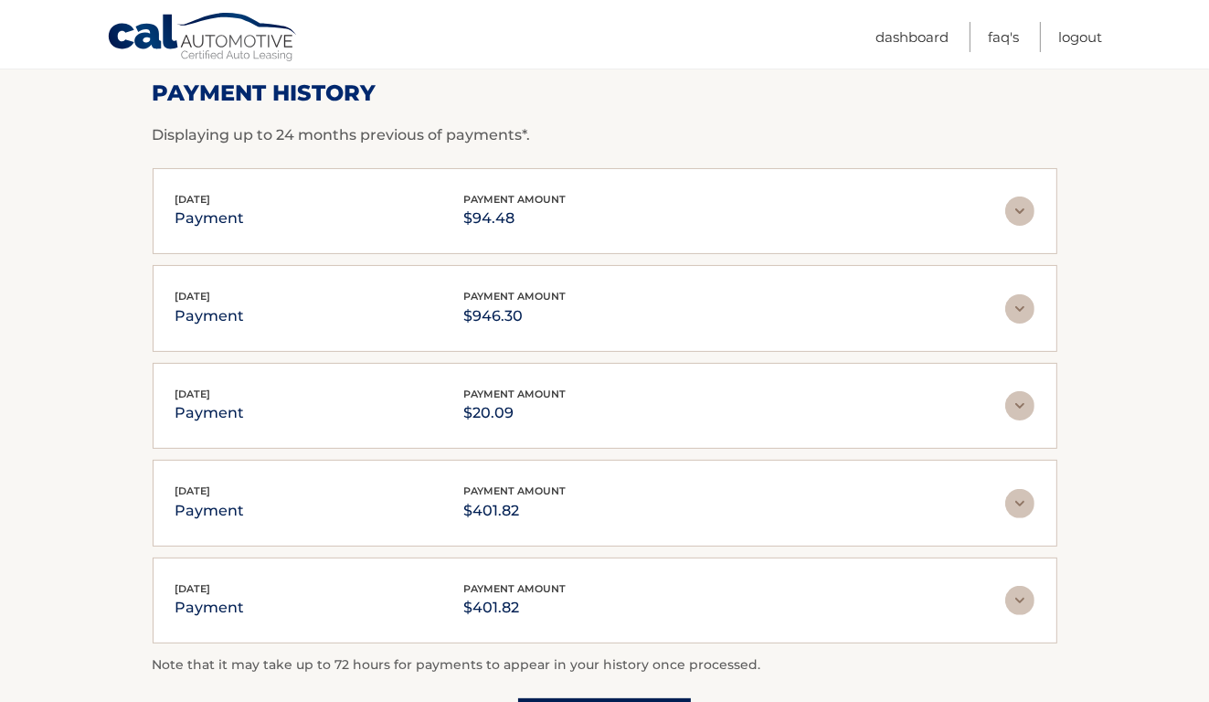
click at [1020, 401] on img at bounding box center [1020, 405] width 29 height 29
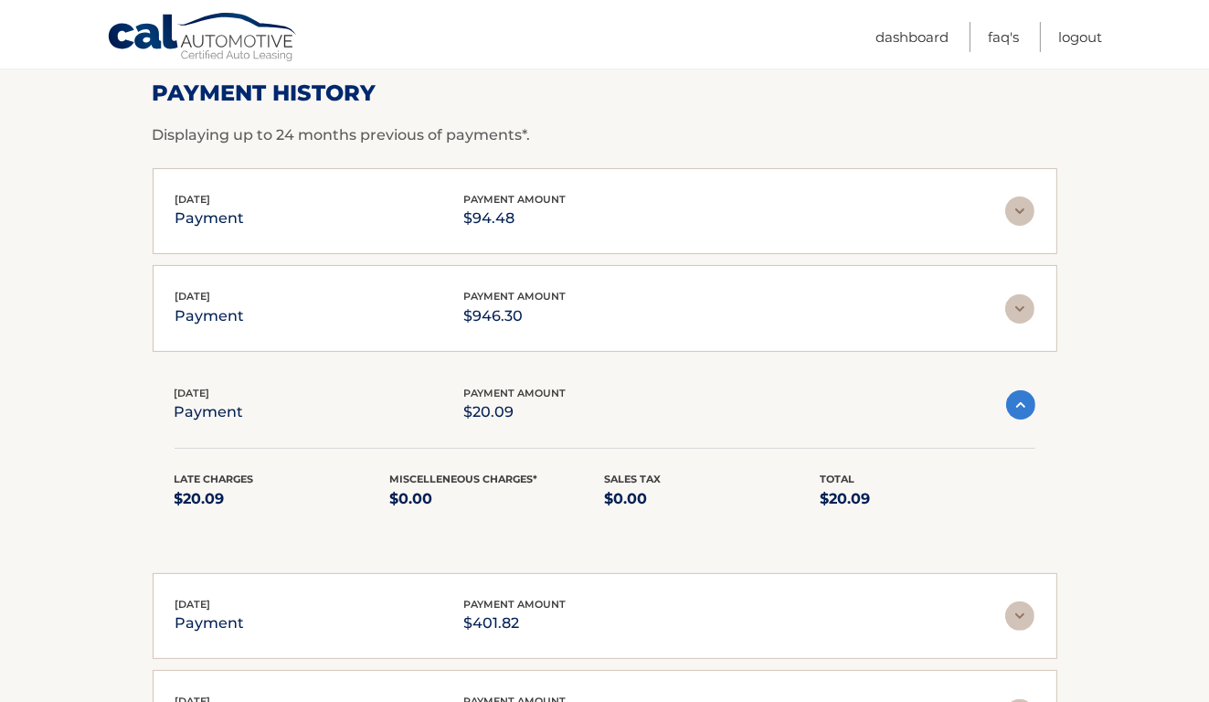
click at [1020, 401] on img at bounding box center [1020, 404] width 29 height 29
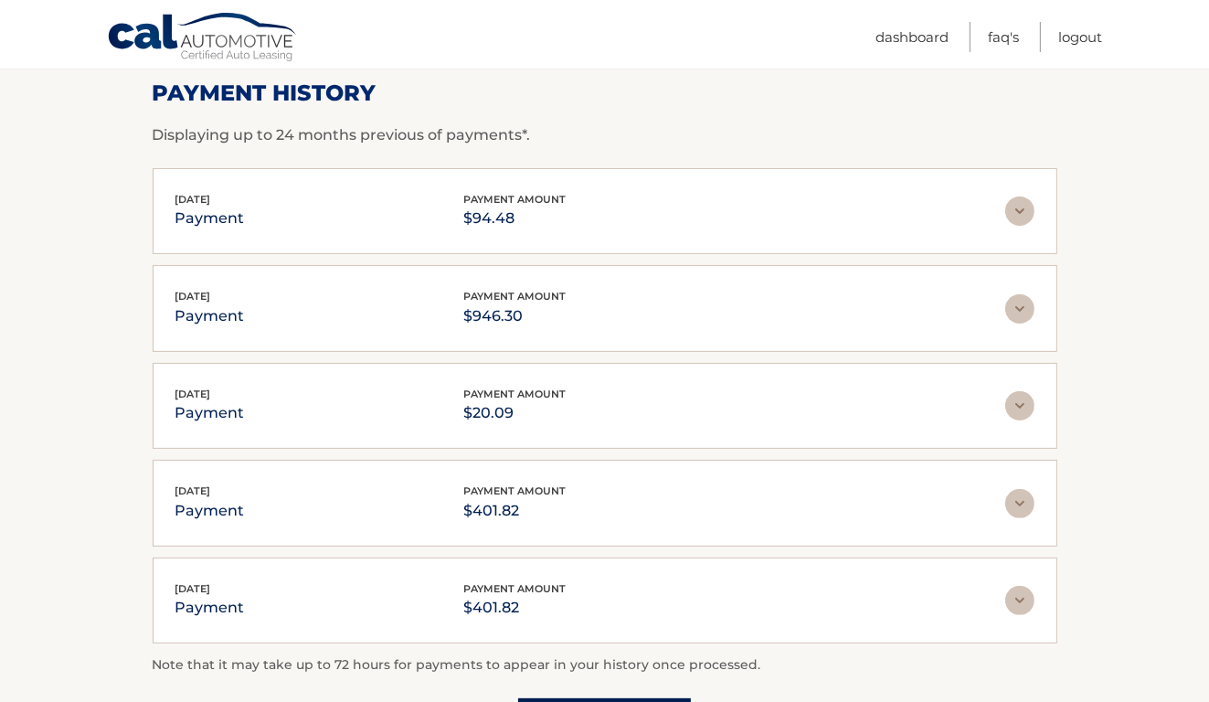
click at [1017, 498] on img at bounding box center [1020, 503] width 29 height 29
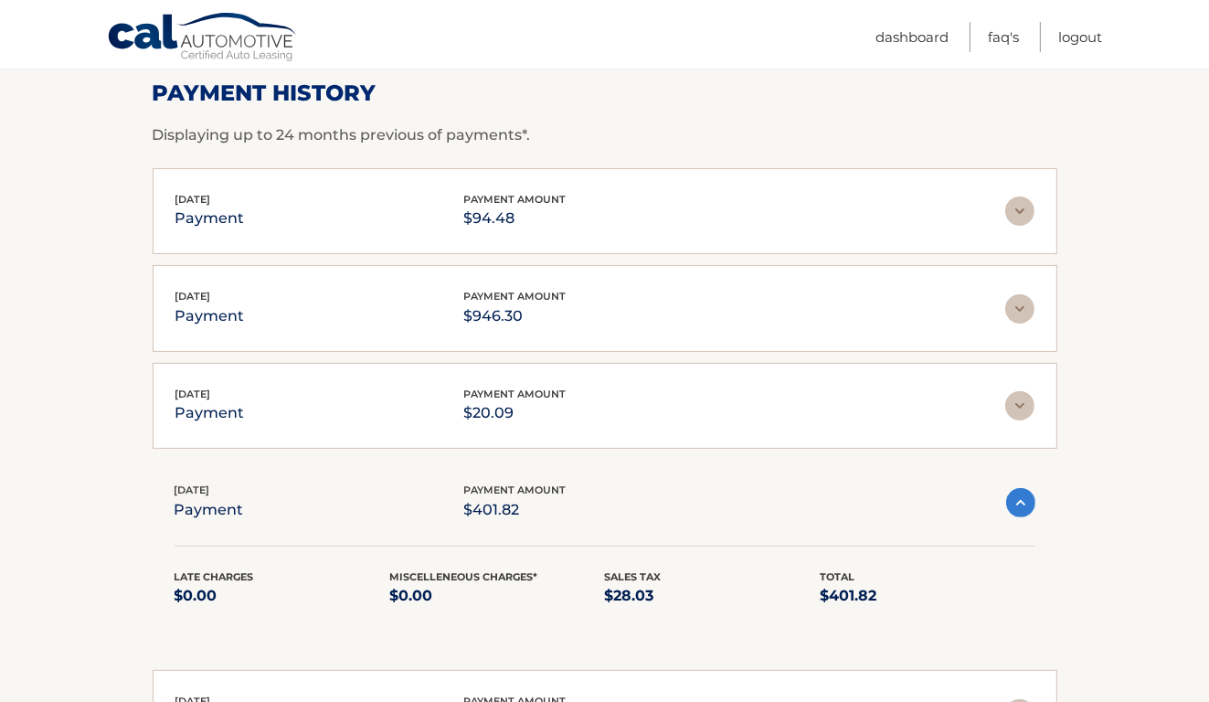
click at [1017, 498] on img at bounding box center [1020, 502] width 29 height 29
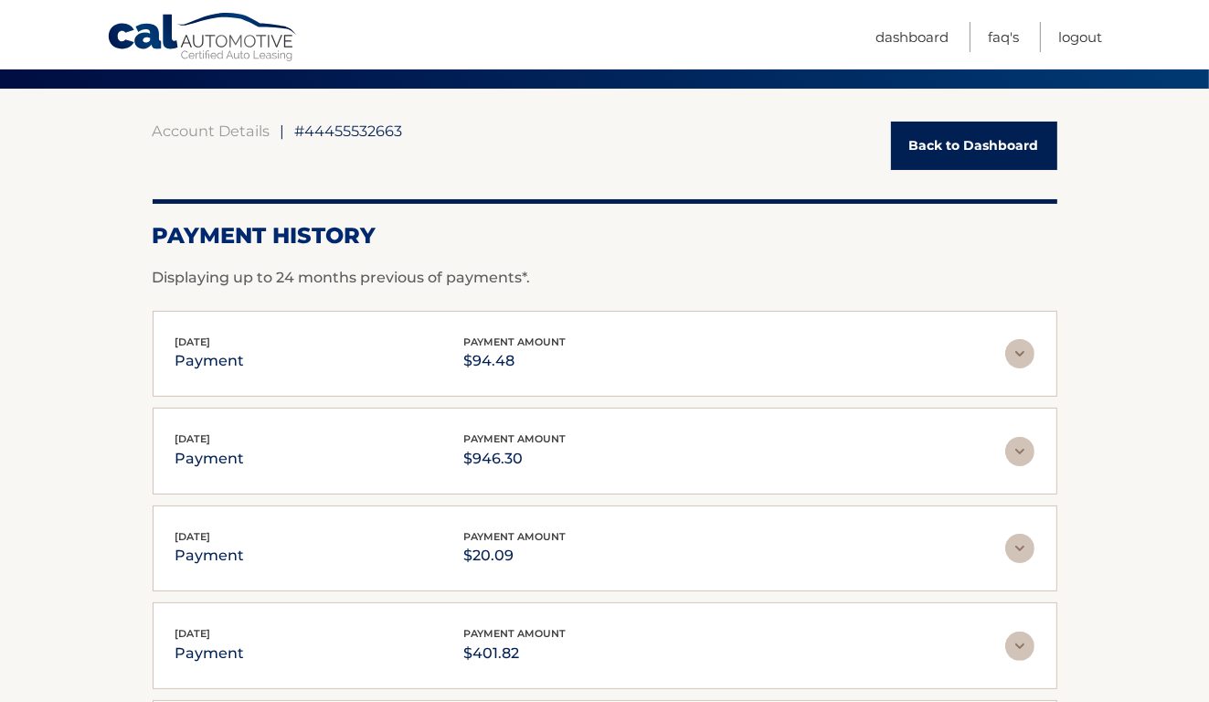
scroll to position [40, 0]
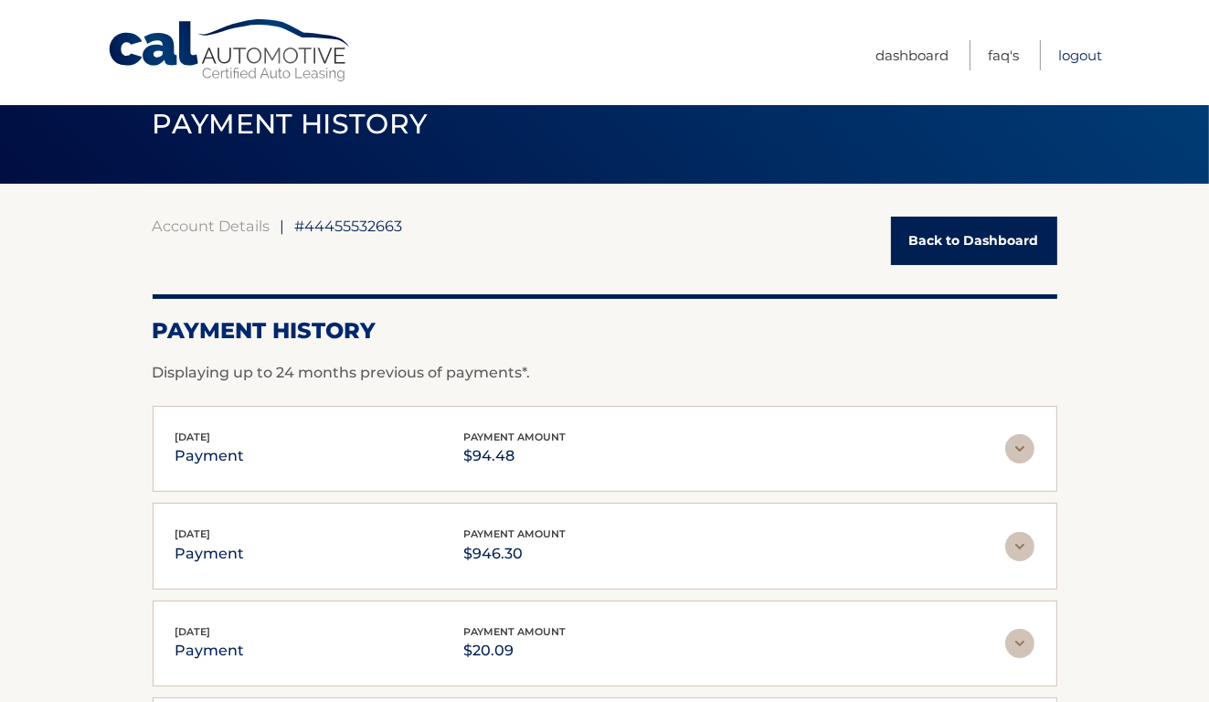
click at [1086, 53] on link "Logout" at bounding box center [1081, 55] width 44 height 30
